Goal: Task Accomplishment & Management: Use online tool/utility

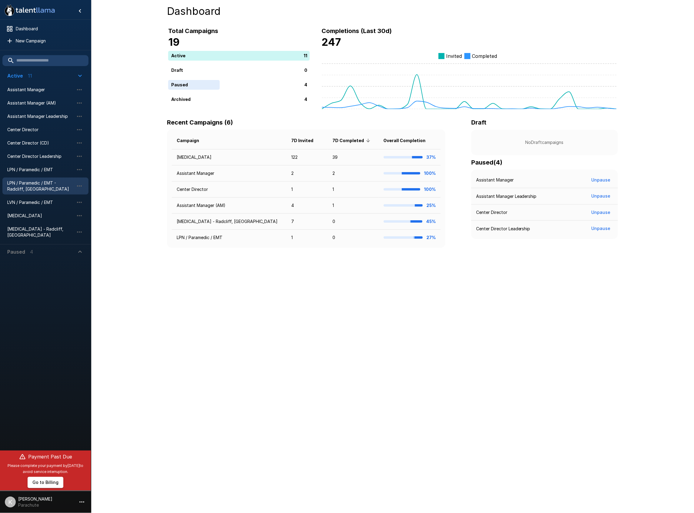
click at [38, 188] on span "LPN / Paramedic / EMT - Radcliff, [GEOGRAPHIC_DATA]" at bounding box center [40, 186] width 67 height 12
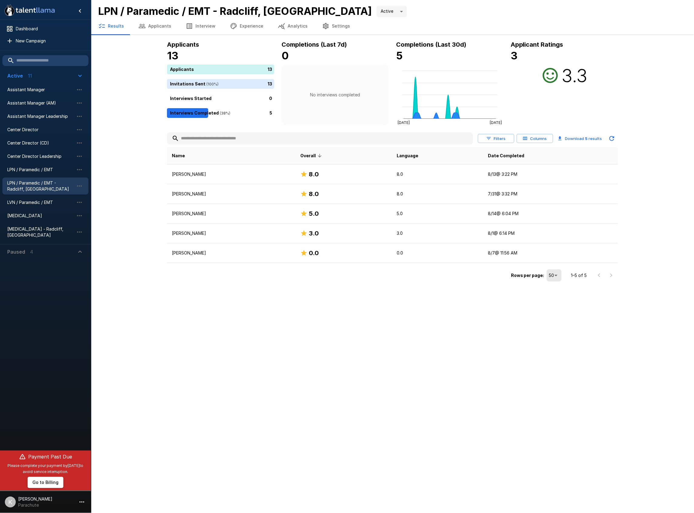
click at [201, 27] on button "Interview" at bounding box center [200, 26] width 44 height 17
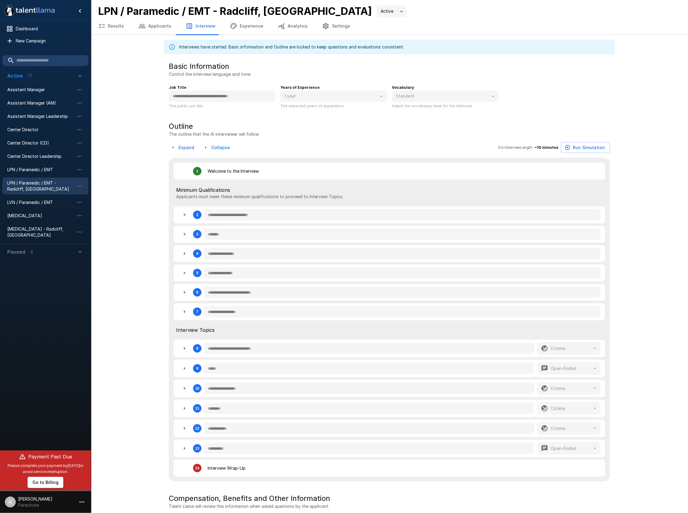
type textarea "*"
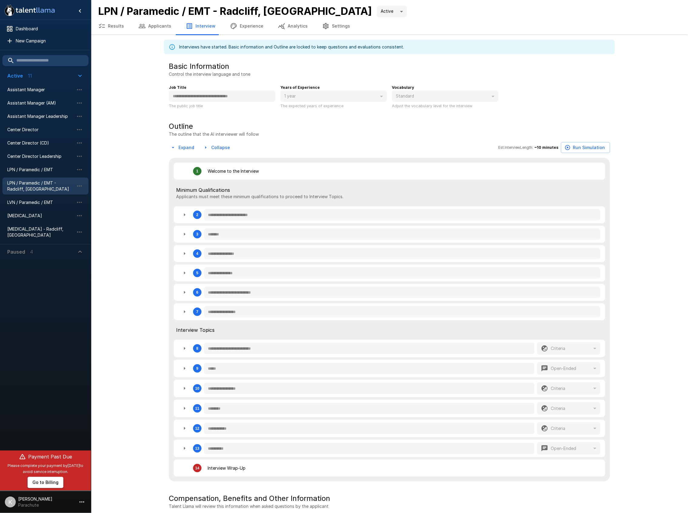
type textarea "*"
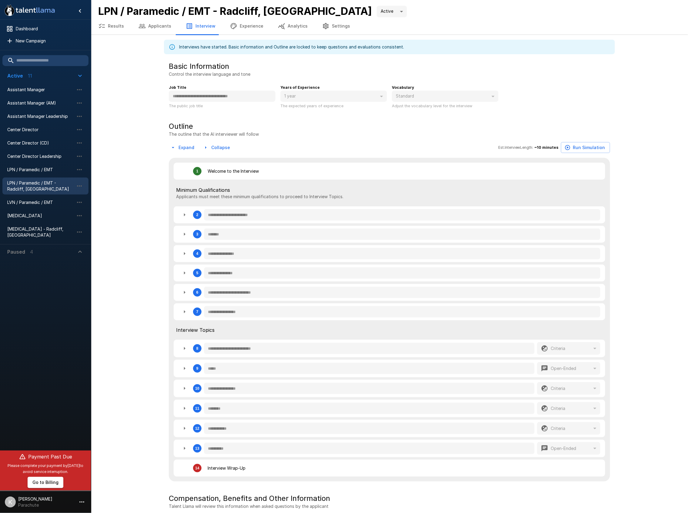
type textarea "*"
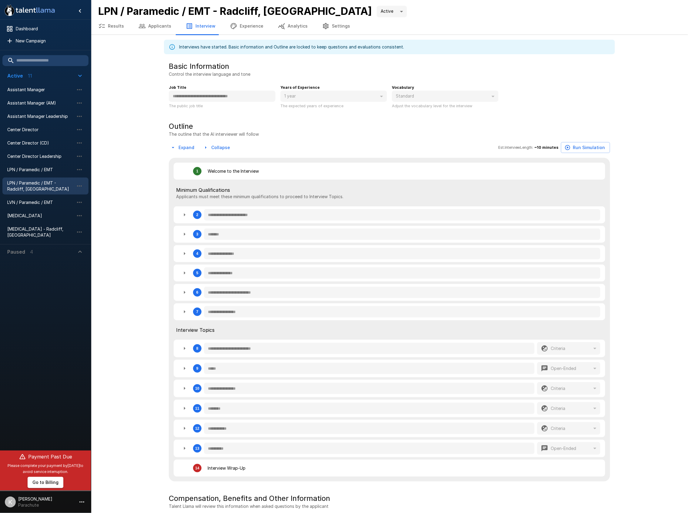
type textarea "*"
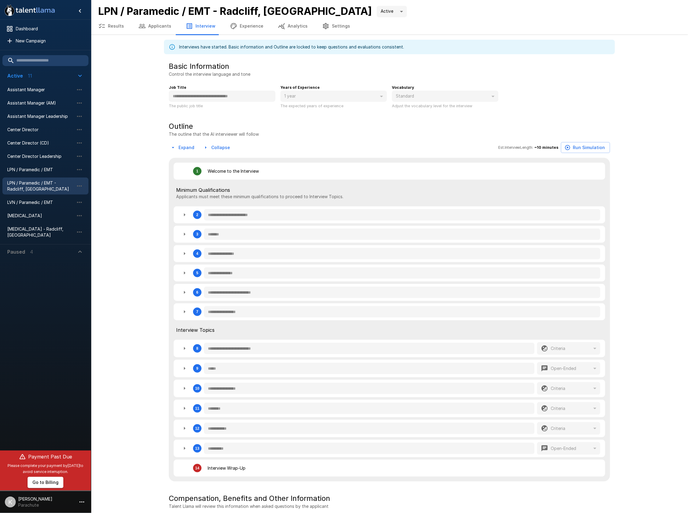
type textarea "*"
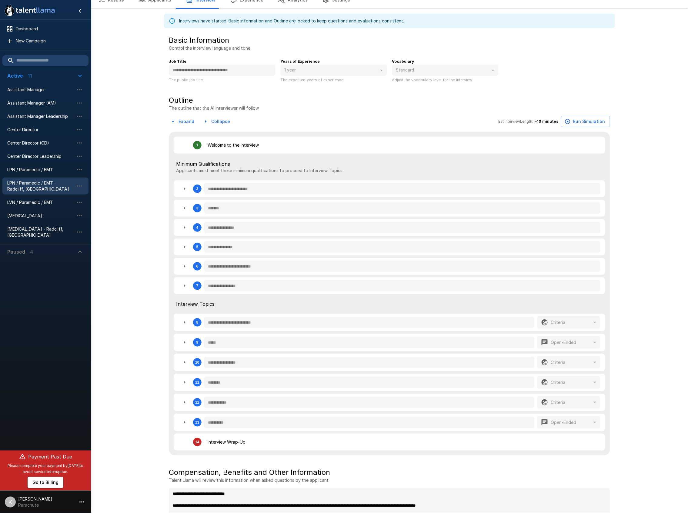
scroll to position [40, 0]
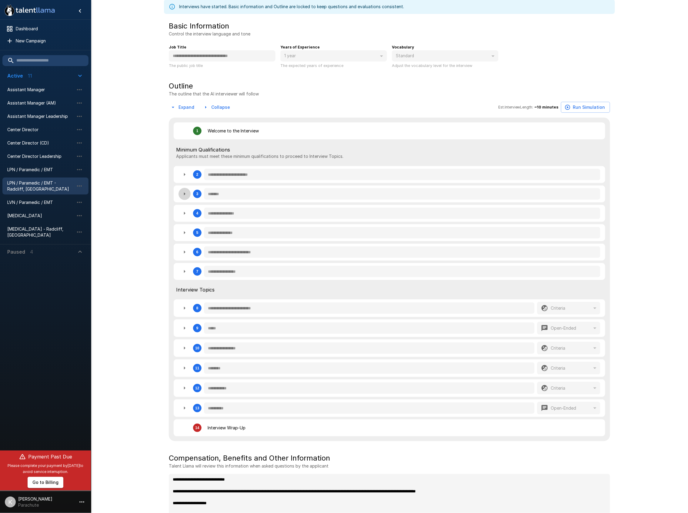
click at [185, 196] on icon "button" at bounding box center [184, 193] width 7 height 7
type textarea "*"
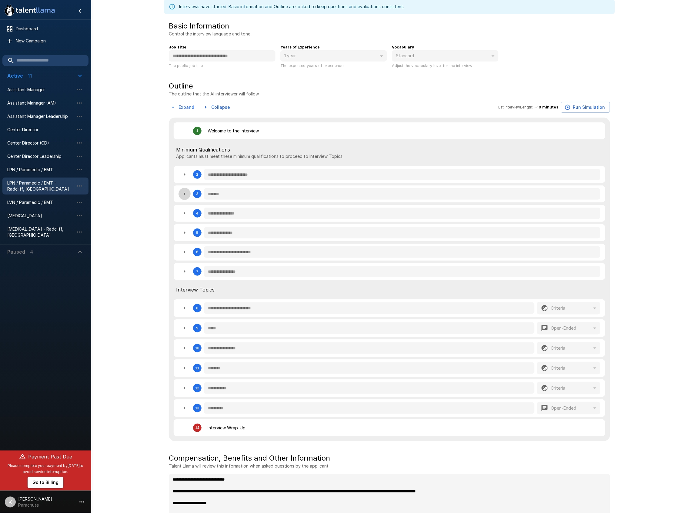
type textarea "*"
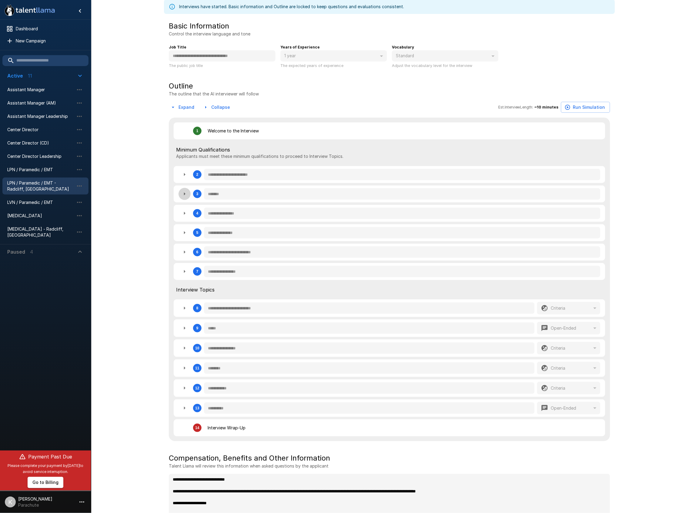
type textarea "*"
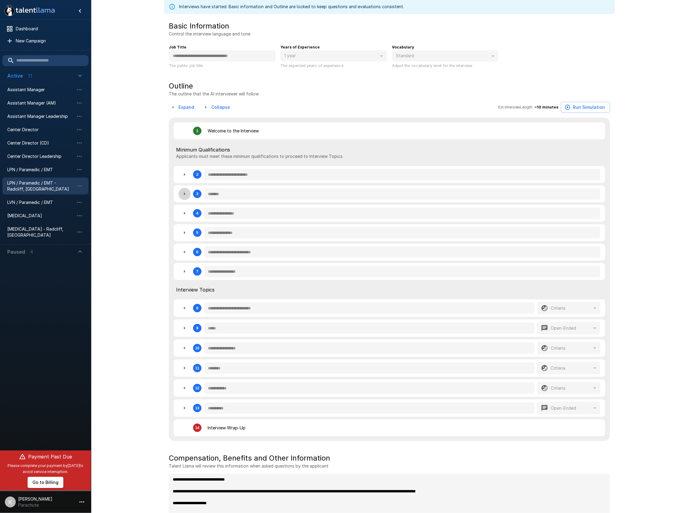
type textarea "*"
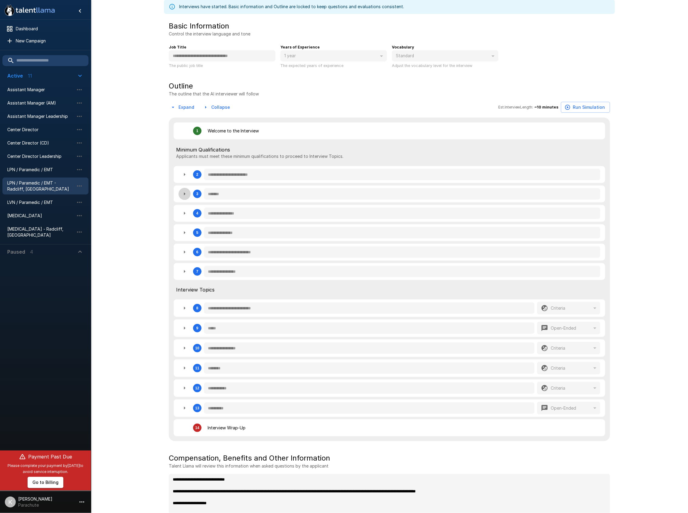
type textarea "*"
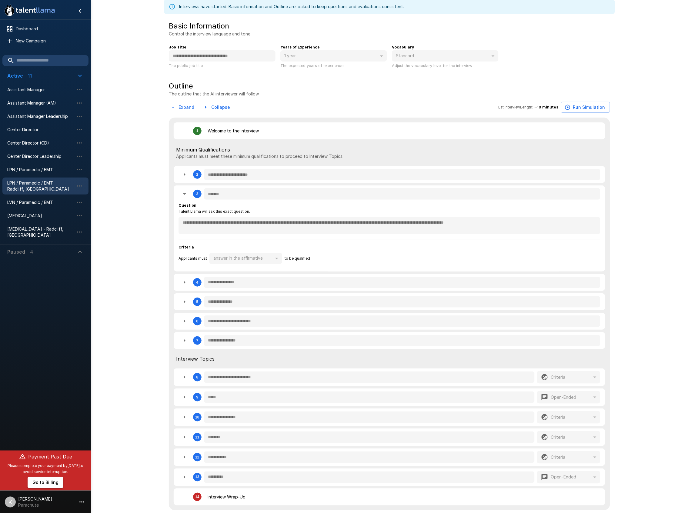
click at [182, 282] on icon "button" at bounding box center [184, 282] width 7 height 7
type textarea "*"
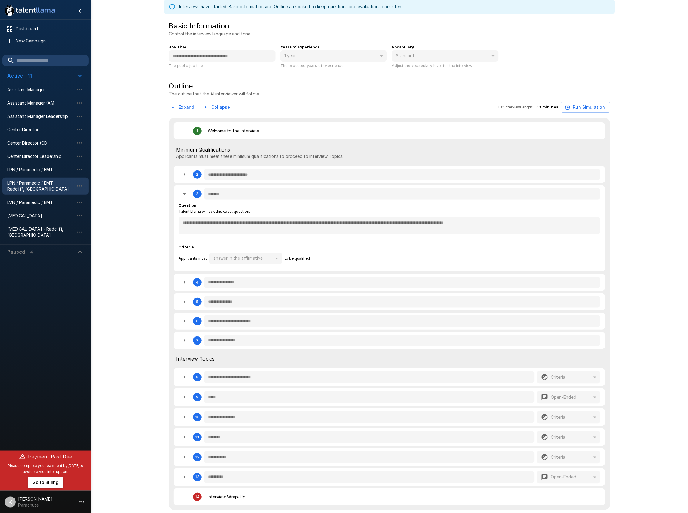
type textarea "*"
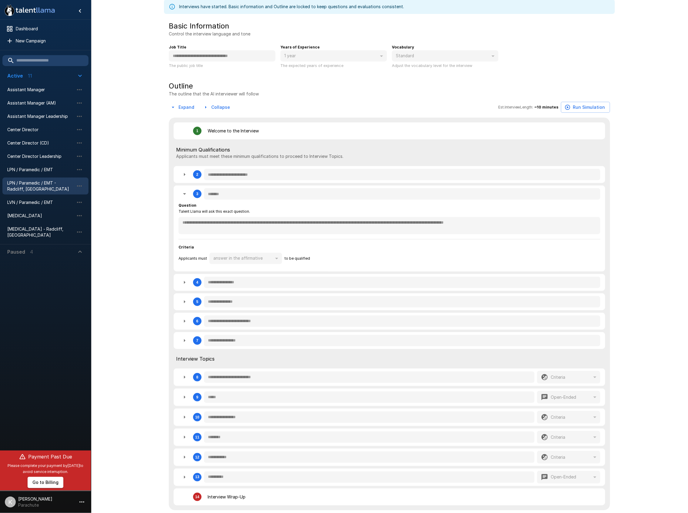
type textarea "*"
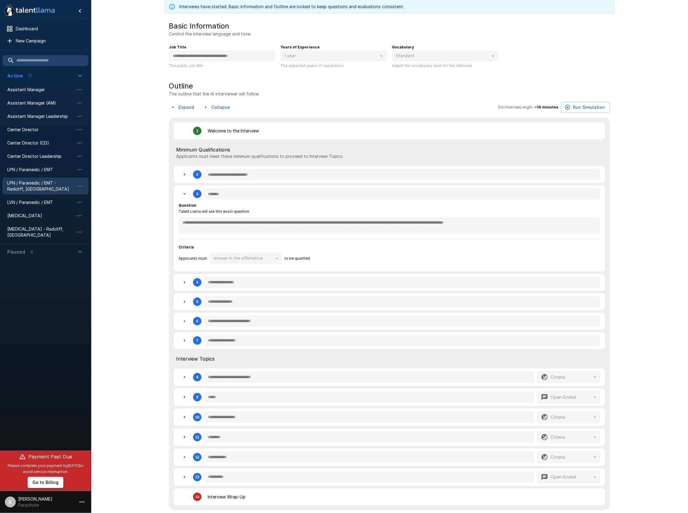
type textarea "*"
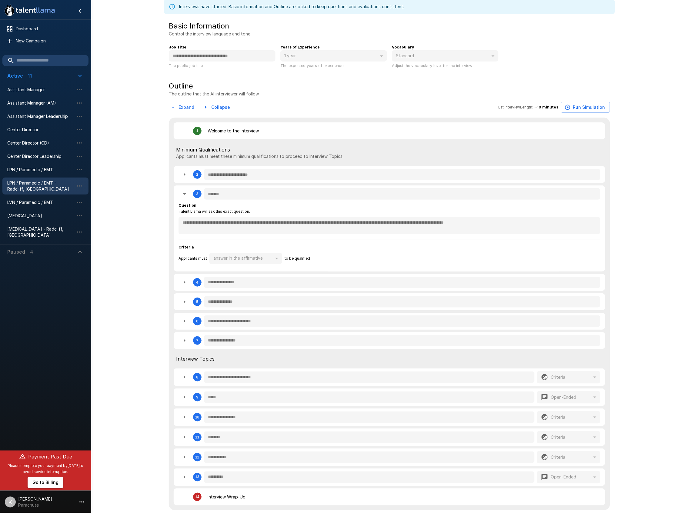
type textarea "*"
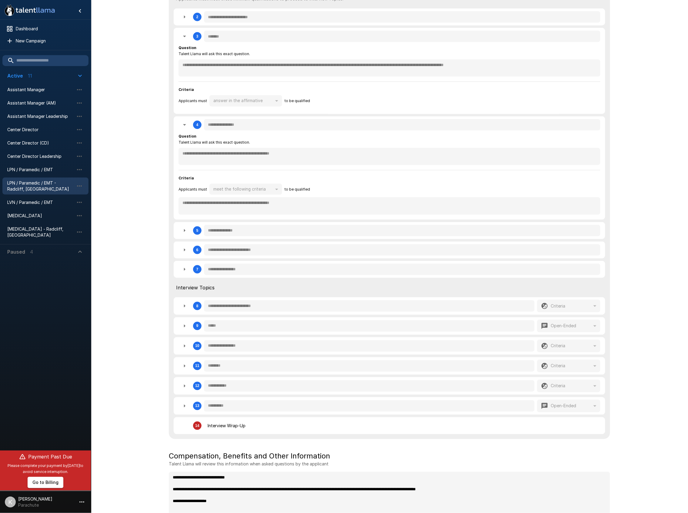
scroll to position [202, 0]
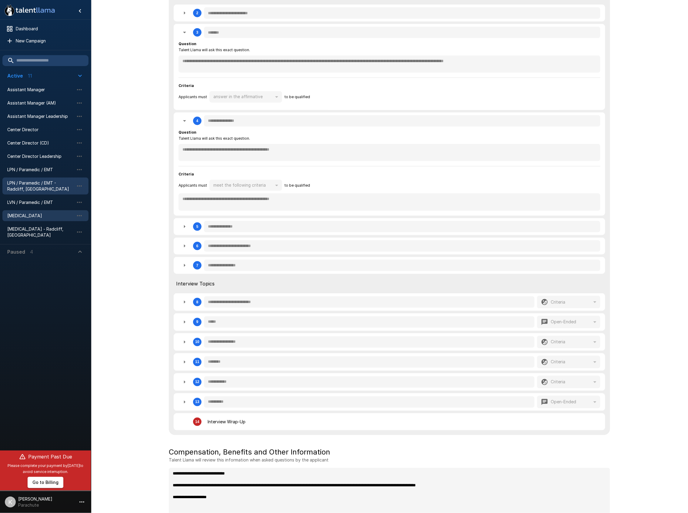
click at [178, 115] on button "button" at bounding box center [184, 121] width 12 height 12
type textarea "*"
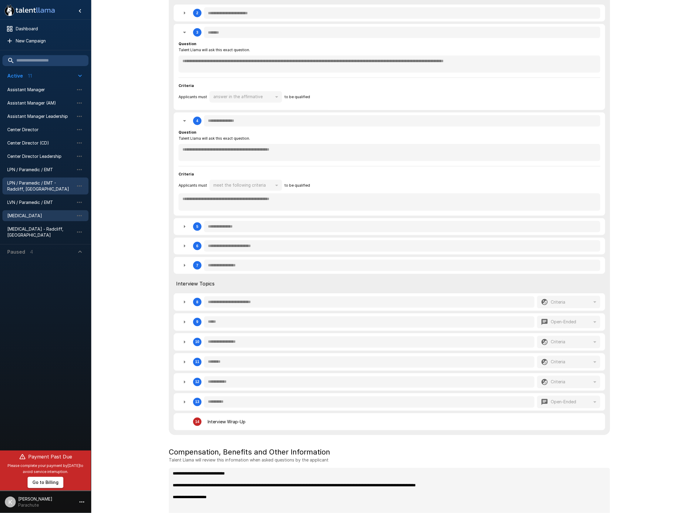
type textarea "*"
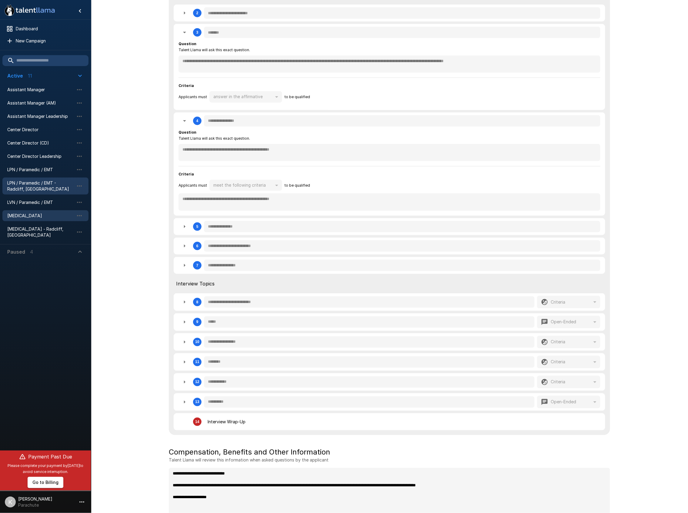
type textarea "*"
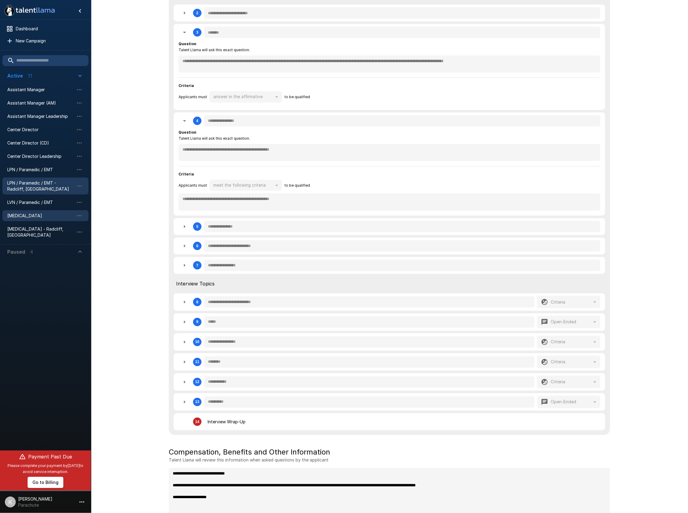
type textarea "*"
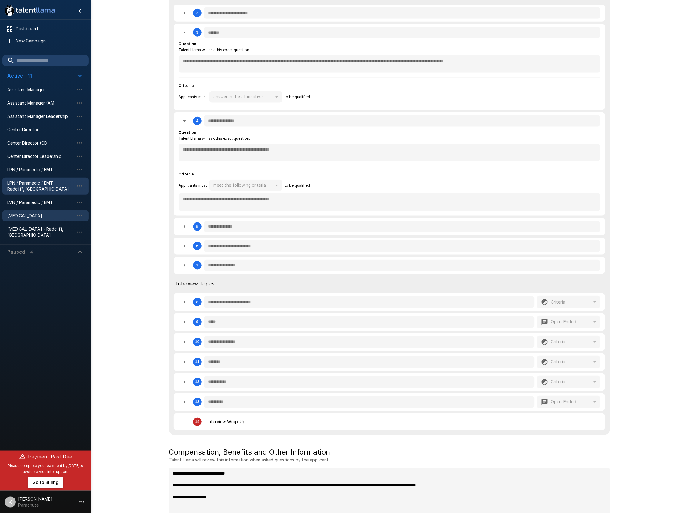
type textarea "*"
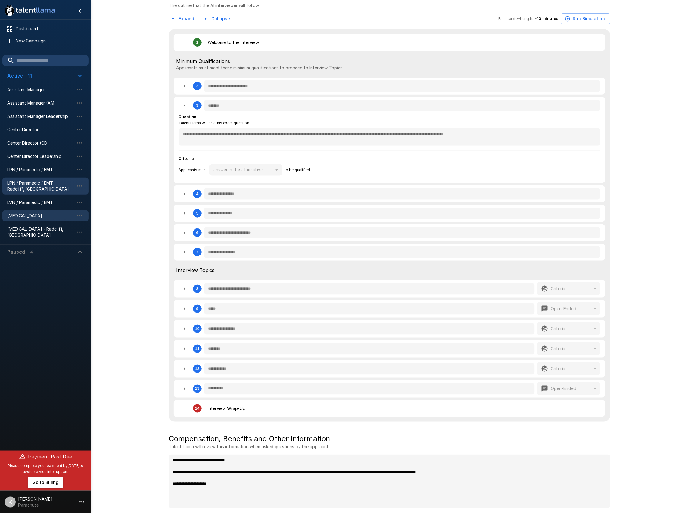
scroll to position [129, 0]
click at [186, 196] on icon "button" at bounding box center [184, 193] width 7 height 7
type textarea "*"
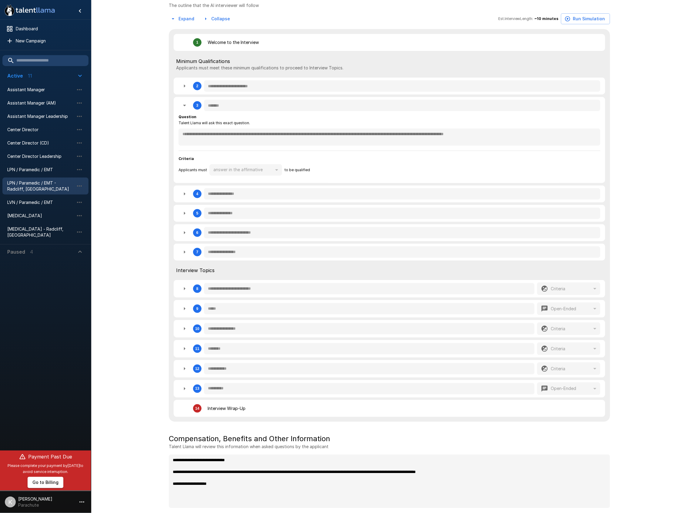
type textarea "*"
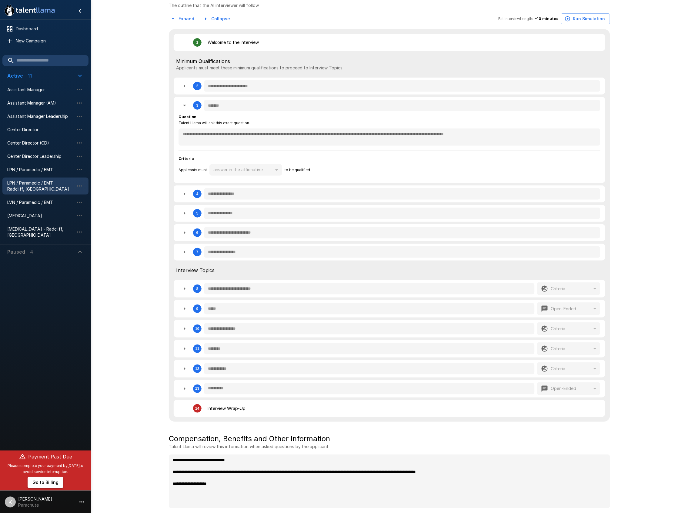
type textarea "*"
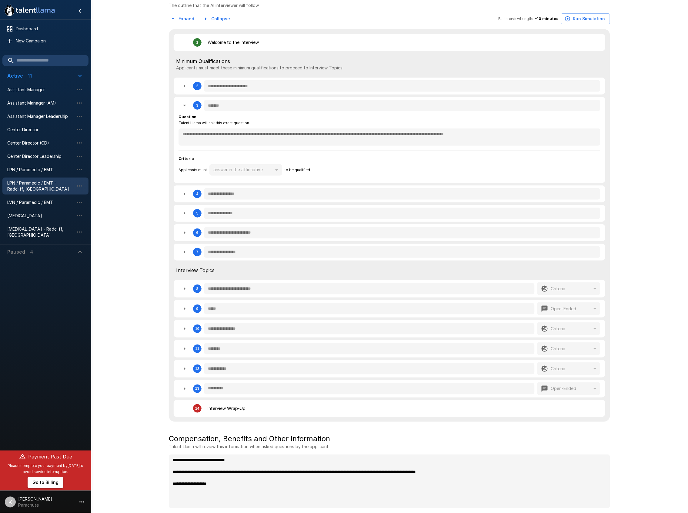
type textarea "*"
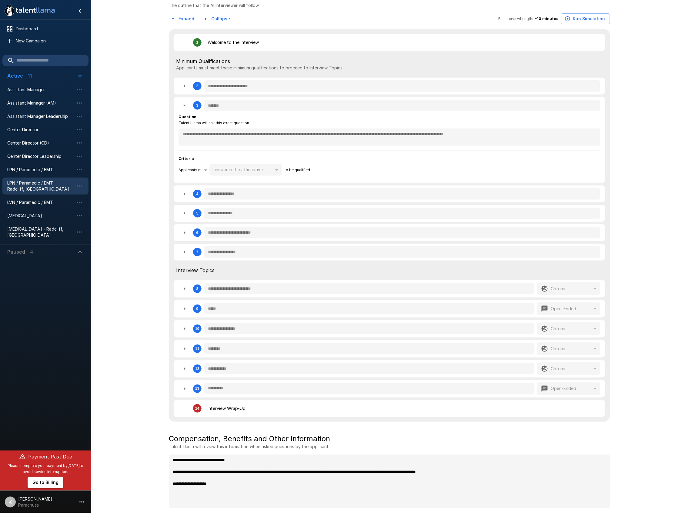
type textarea "*"
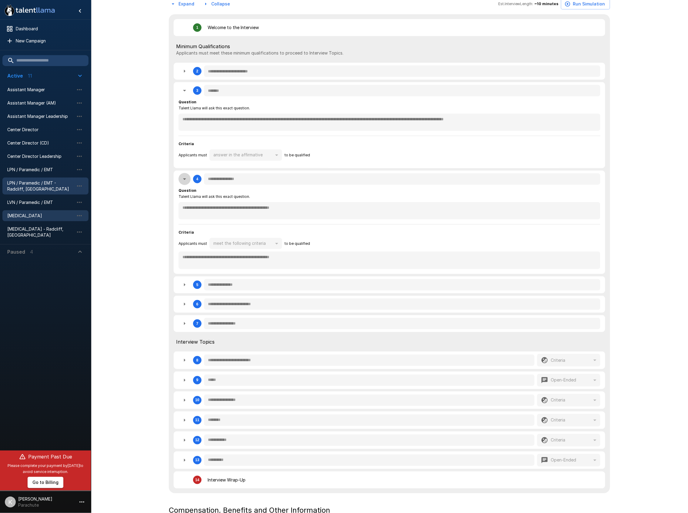
scroll to position [202, 0]
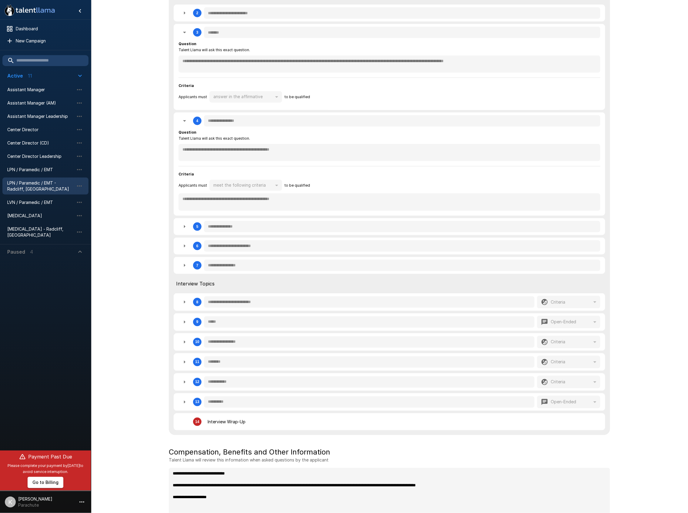
click at [183, 264] on icon "button" at bounding box center [184, 265] width 7 height 7
type textarea "*"
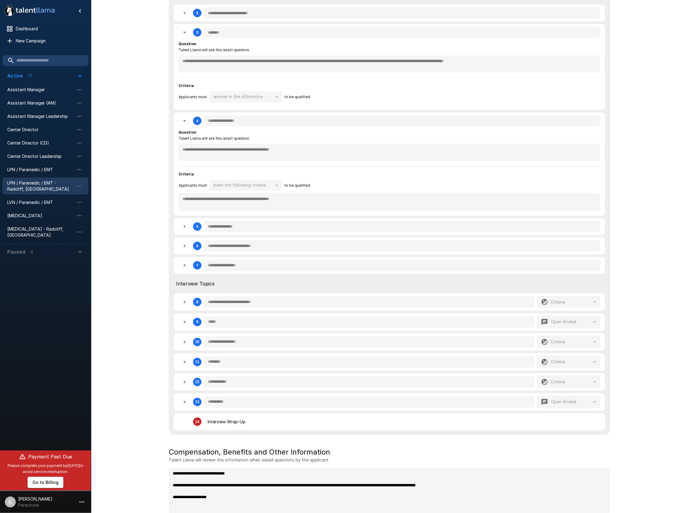
type textarea "*"
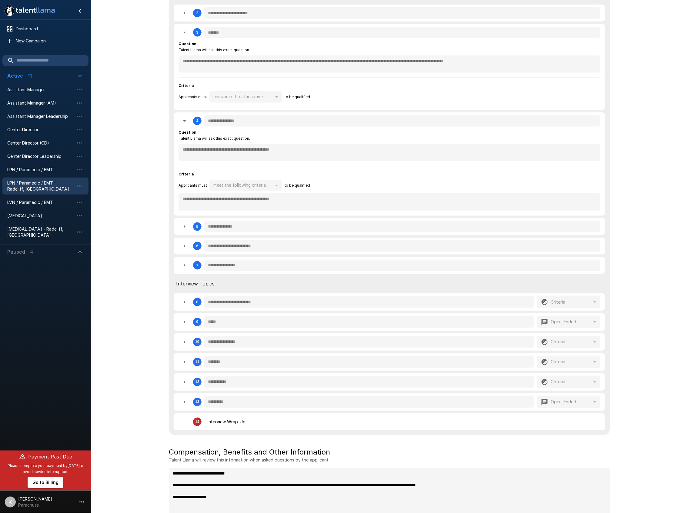
type textarea "*"
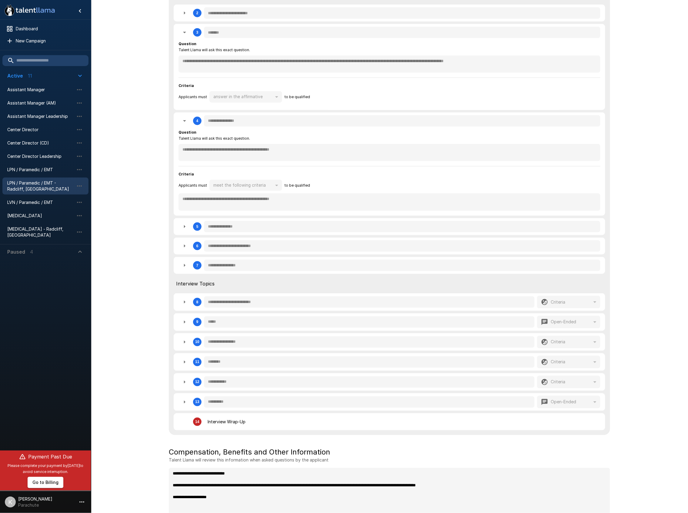
type textarea "*"
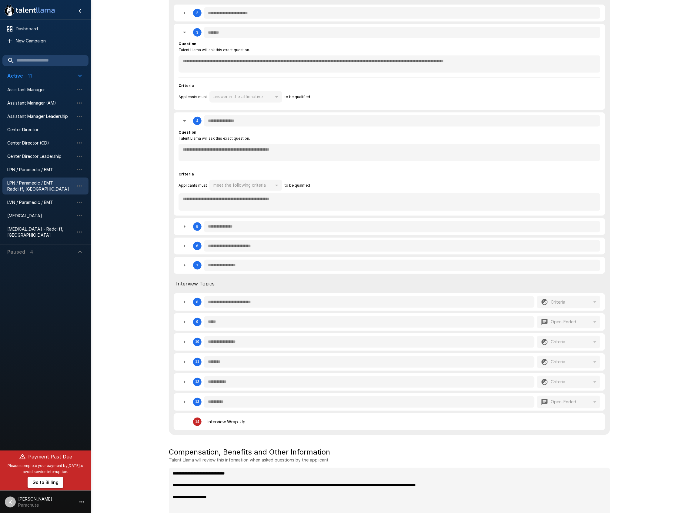
type textarea "*"
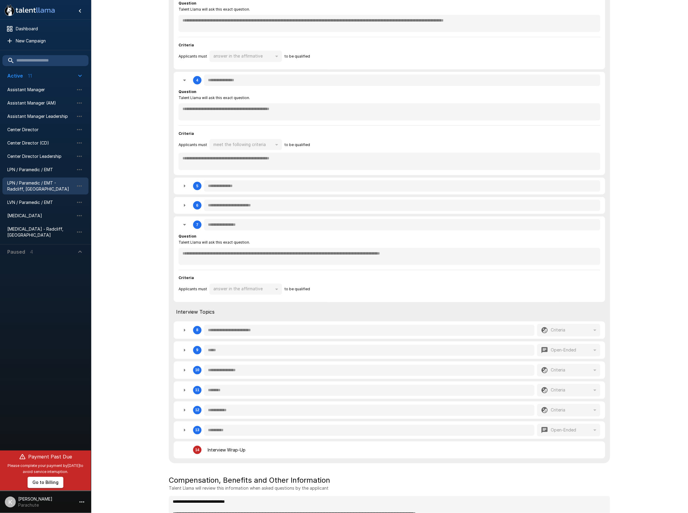
scroll to position [283, 0]
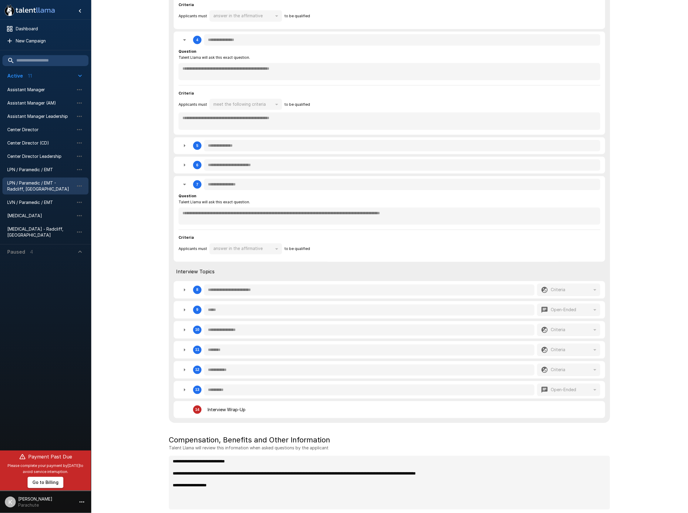
click at [178, 178] on button "button" at bounding box center [184, 184] width 12 height 12
type textarea "*"
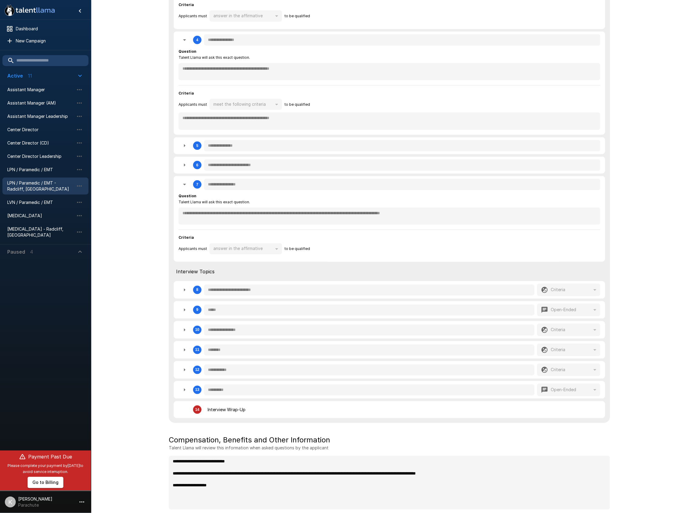
type textarea "*"
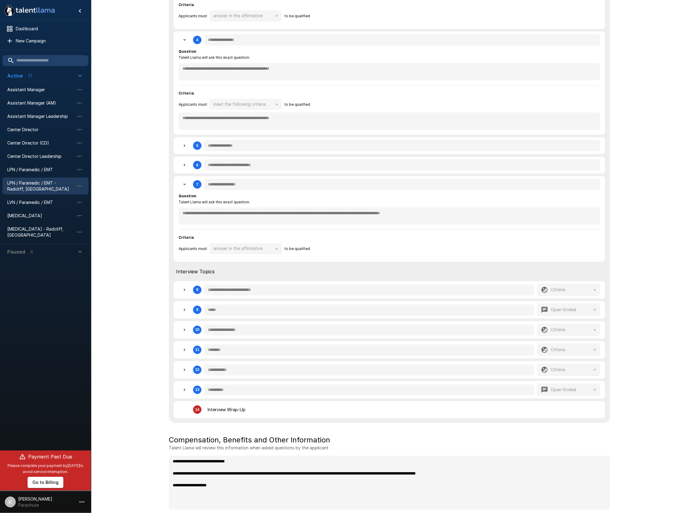
type textarea "*"
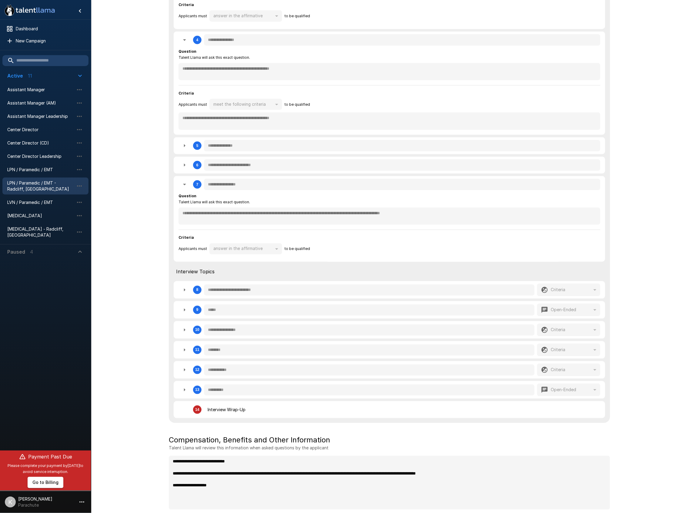
type textarea "*"
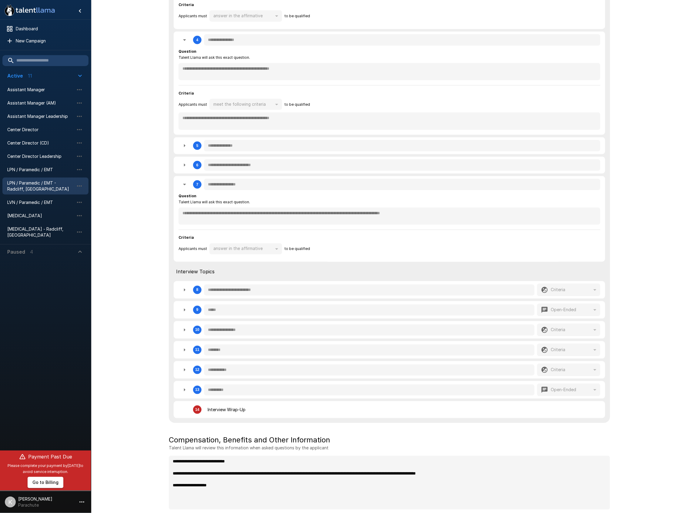
type textarea "*"
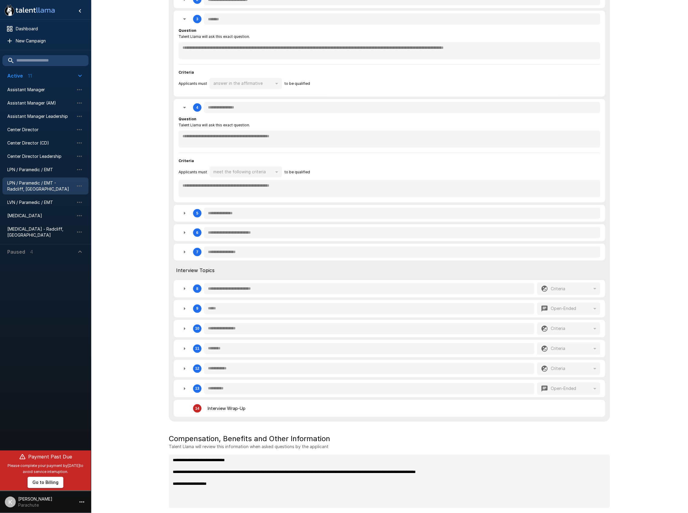
scroll to position [215, 0]
click at [188, 232] on icon "button" at bounding box center [184, 232] width 7 height 7
type textarea "*"
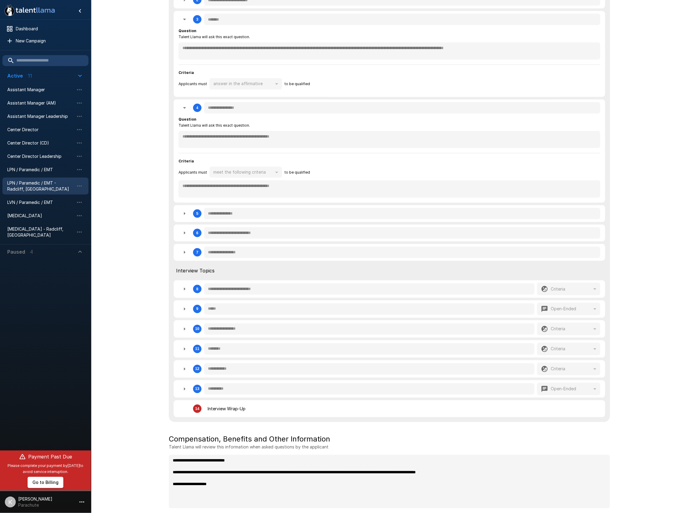
type textarea "*"
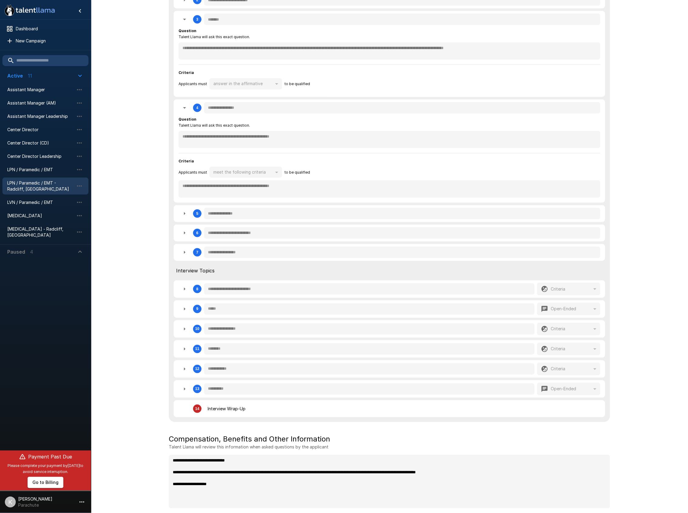
type textarea "*"
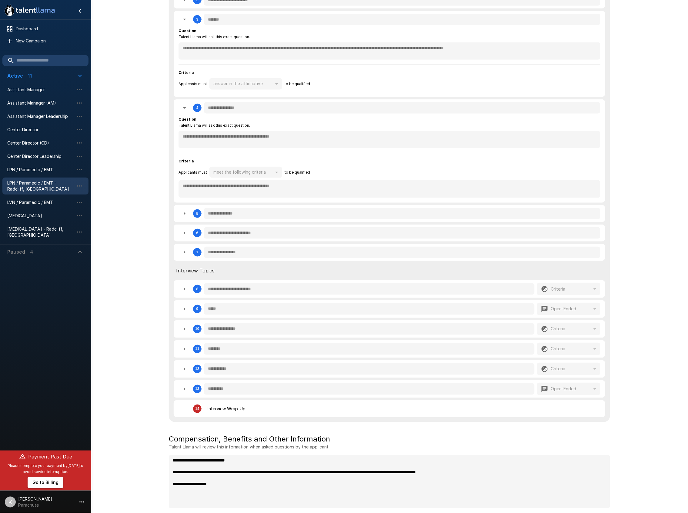
type textarea "*"
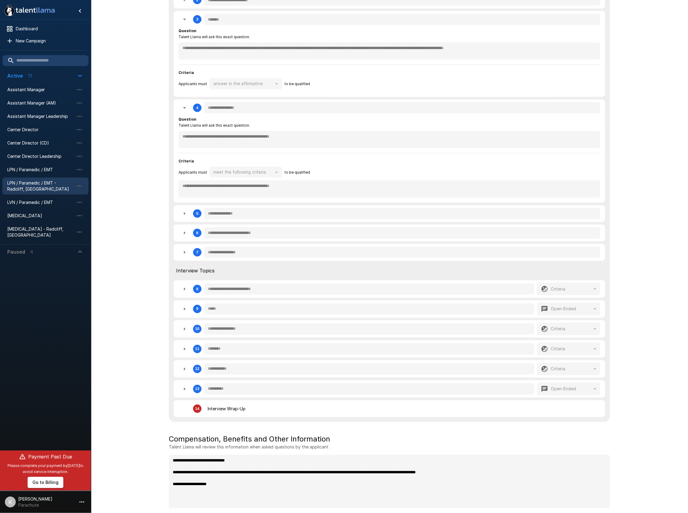
type textarea "*"
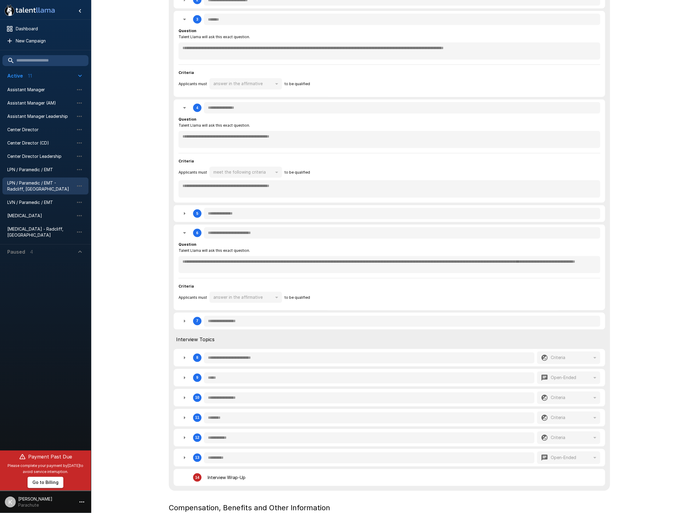
click at [182, 378] on icon "button" at bounding box center [184, 377] width 7 height 7
type textarea "*"
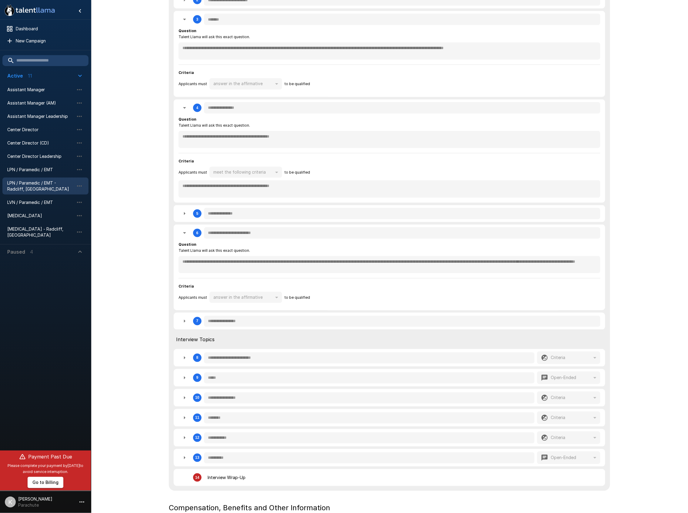
type textarea "*"
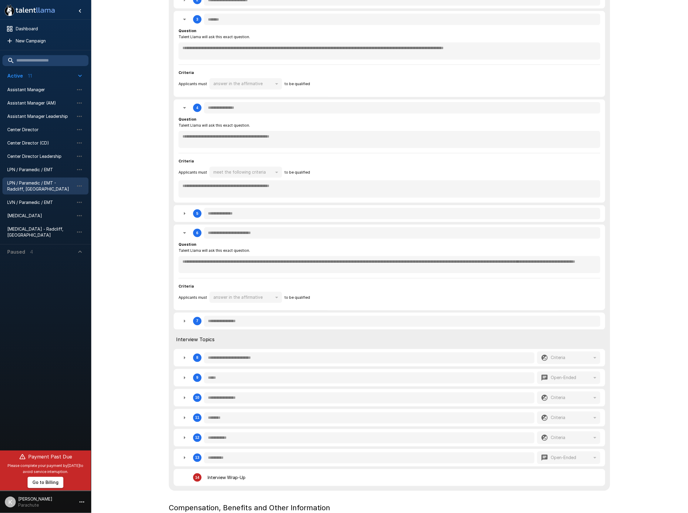
type textarea "*"
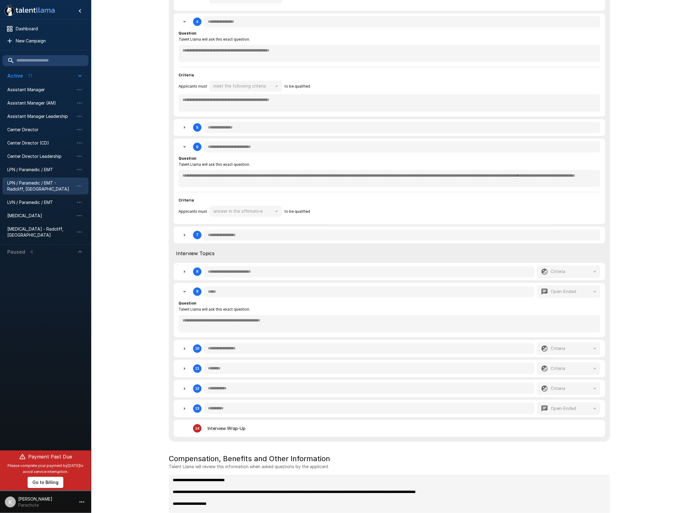
scroll to position [320, 0]
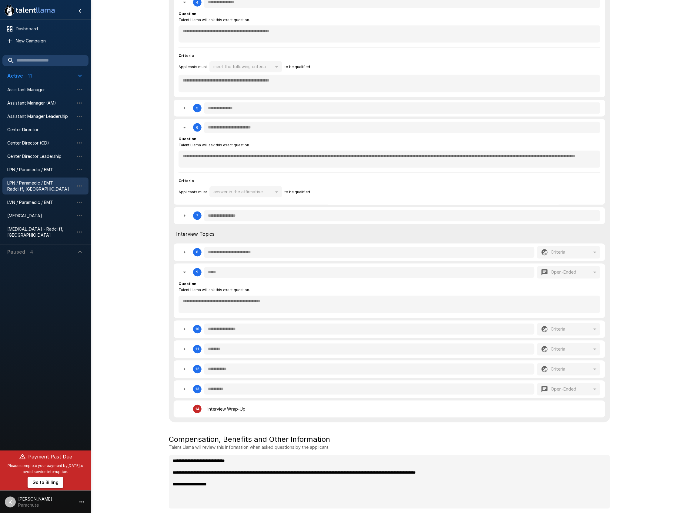
click at [185, 328] on icon "button" at bounding box center [184, 329] width 7 height 7
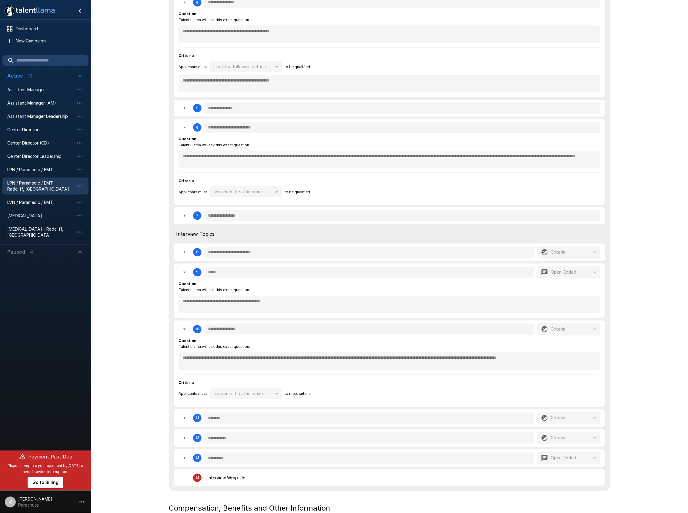
click at [635, 367] on div "**********" at bounding box center [389, 131] width 597 height 903
click at [179, 418] on button "button" at bounding box center [184, 418] width 12 height 12
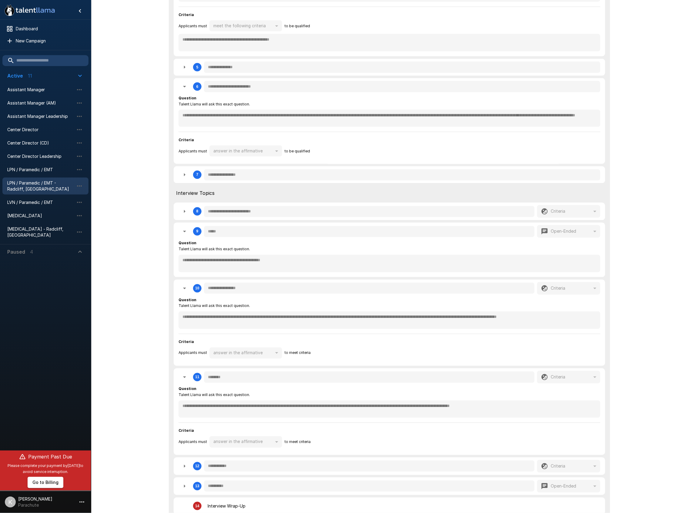
scroll to position [441, 0]
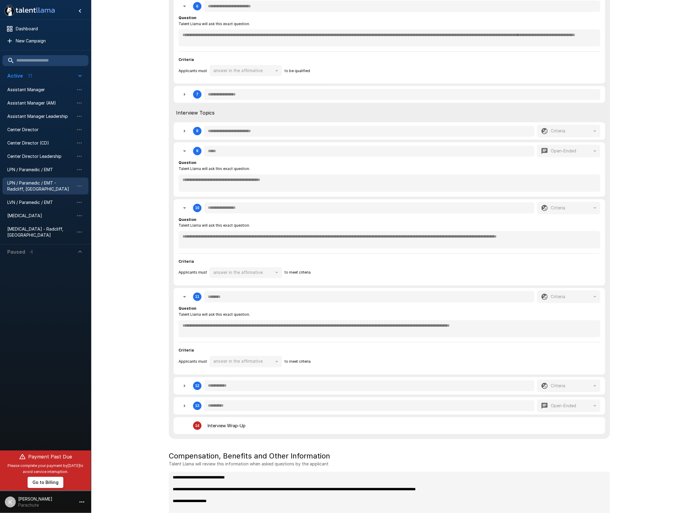
click at [185, 387] on icon "button" at bounding box center [184, 385] width 7 height 7
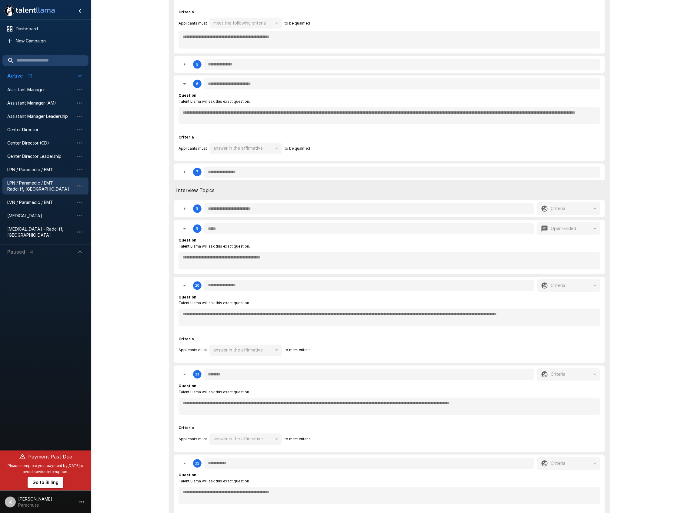
scroll to position [320, 0]
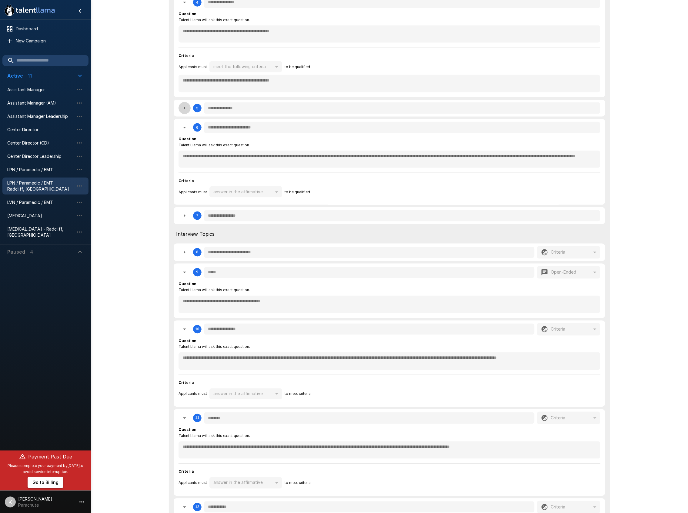
click at [184, 110] on icon "button" at bounding box center [185, 108] width 2 height 3
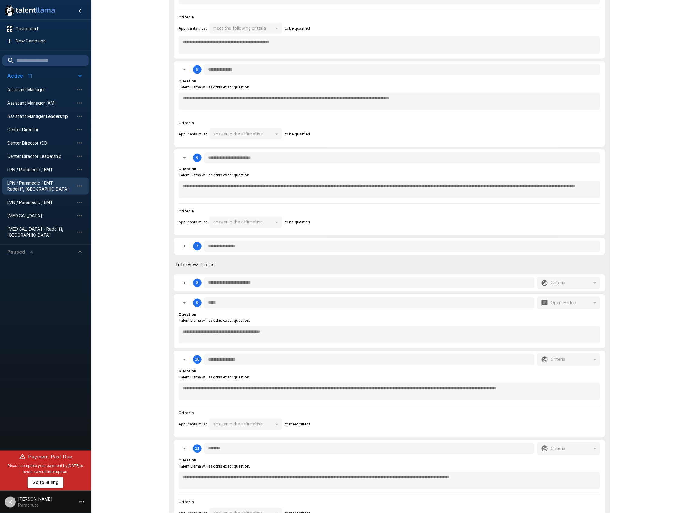
scroll to position [361, 0]
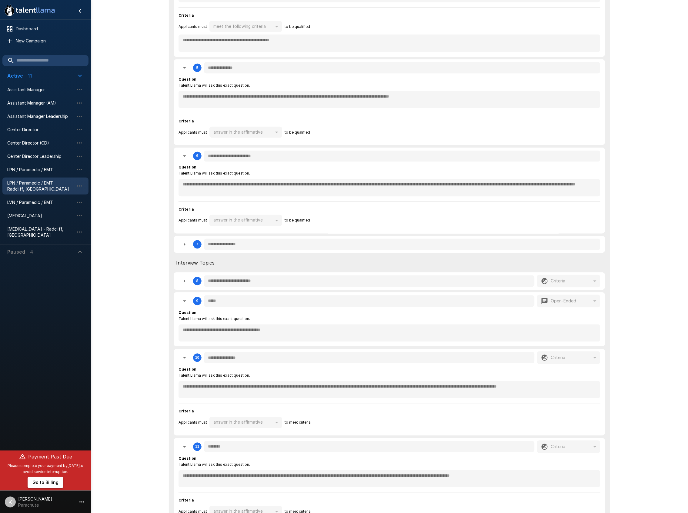
click at [182, 245] on icon "button" at bounding box center [184, 244] width 7 height 7
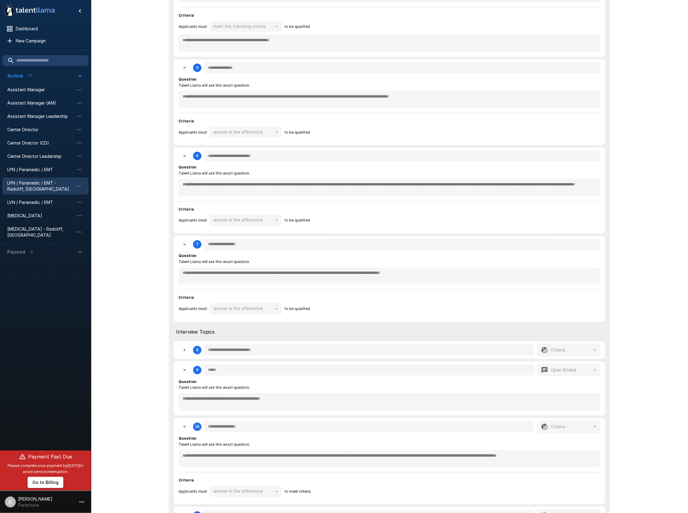
click at [175, 268] on div "**********" at bounding box center [389, 279] width 431 height 86
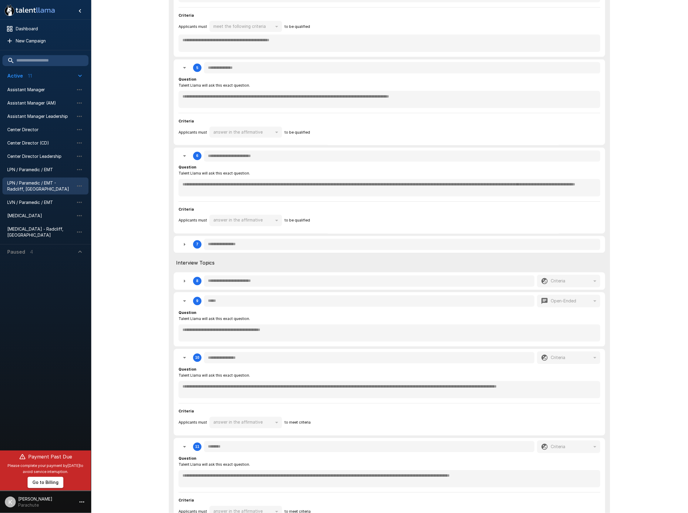
click at [185, 246] on icon "button" at bounding box center [185, 244] width 2 height 3
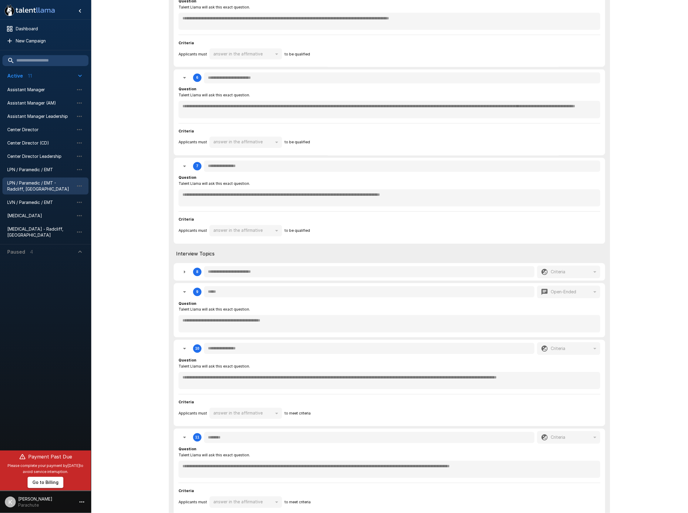
scroll to position [441, 0]
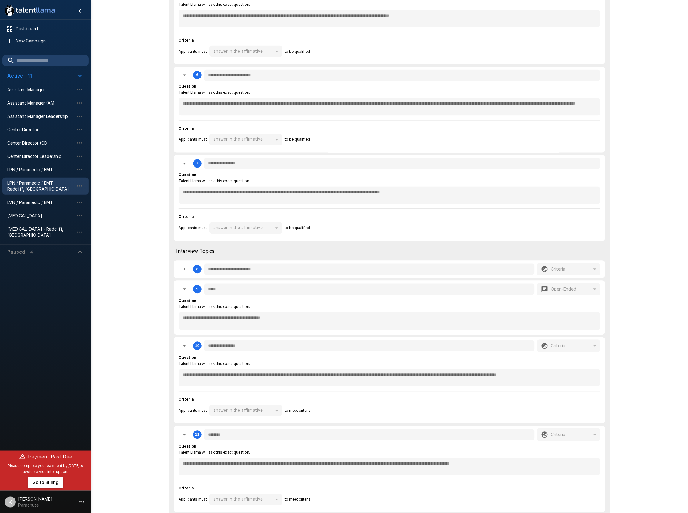
click at [182, 271] on icon "button" at bounding box center [184, 269] width 7 height 7
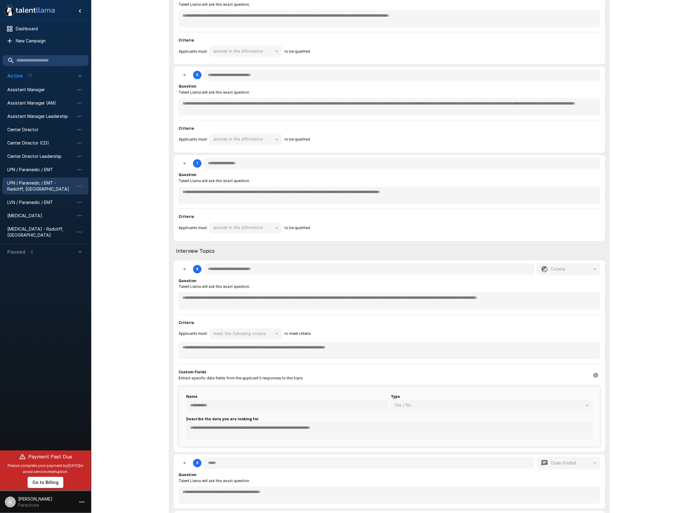
click at [177, 298] on div "**********" at bounding box center [389, 356] width 431 height 191
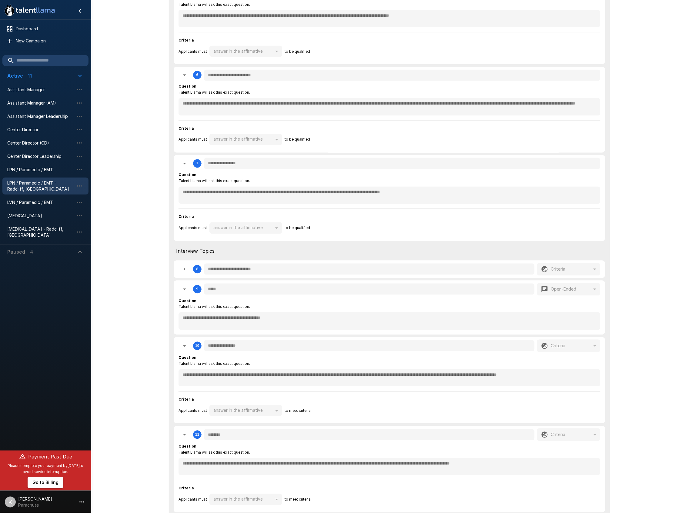
click at [183, 270] on icon "button" at bounding box center [184, 269] width 7 height 7
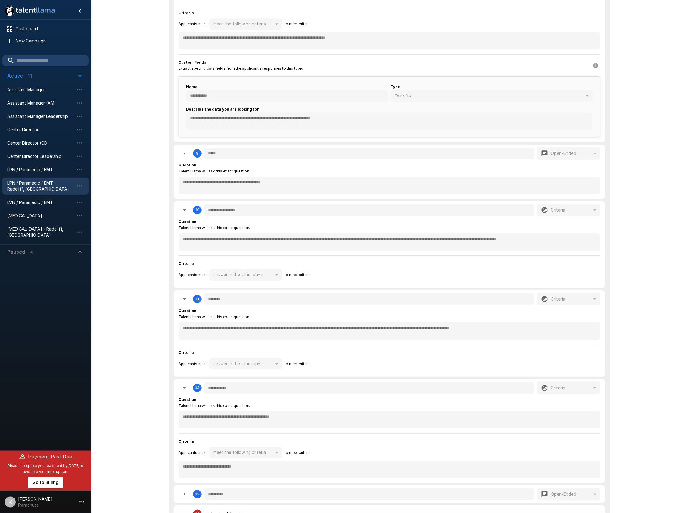
scroll to position [765, 0]
